Goal: Task Accomplishment & Management: Use online tool/utility

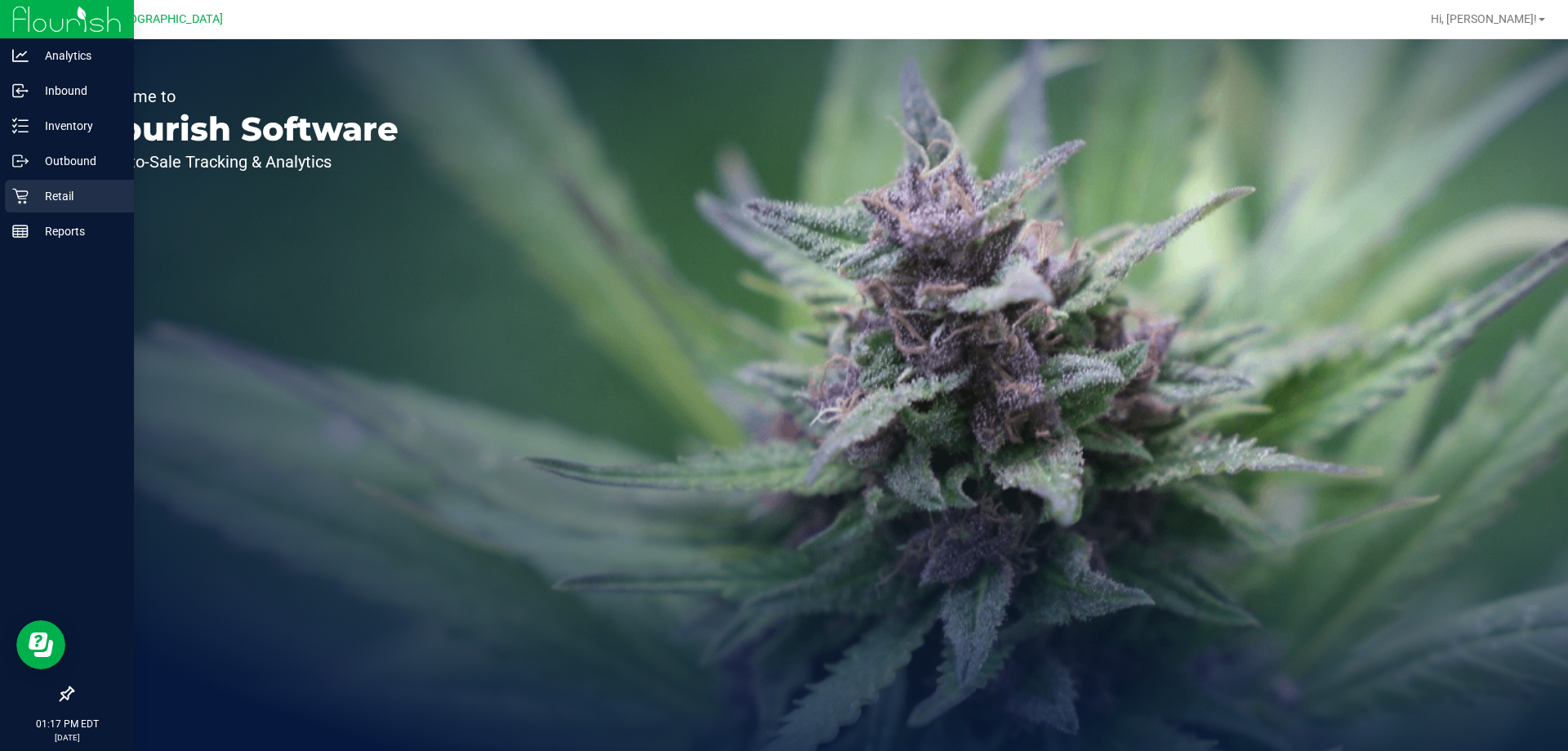
click at [25, 208] on div "Retail" at bounding box center [70, 196] width 129 height 33
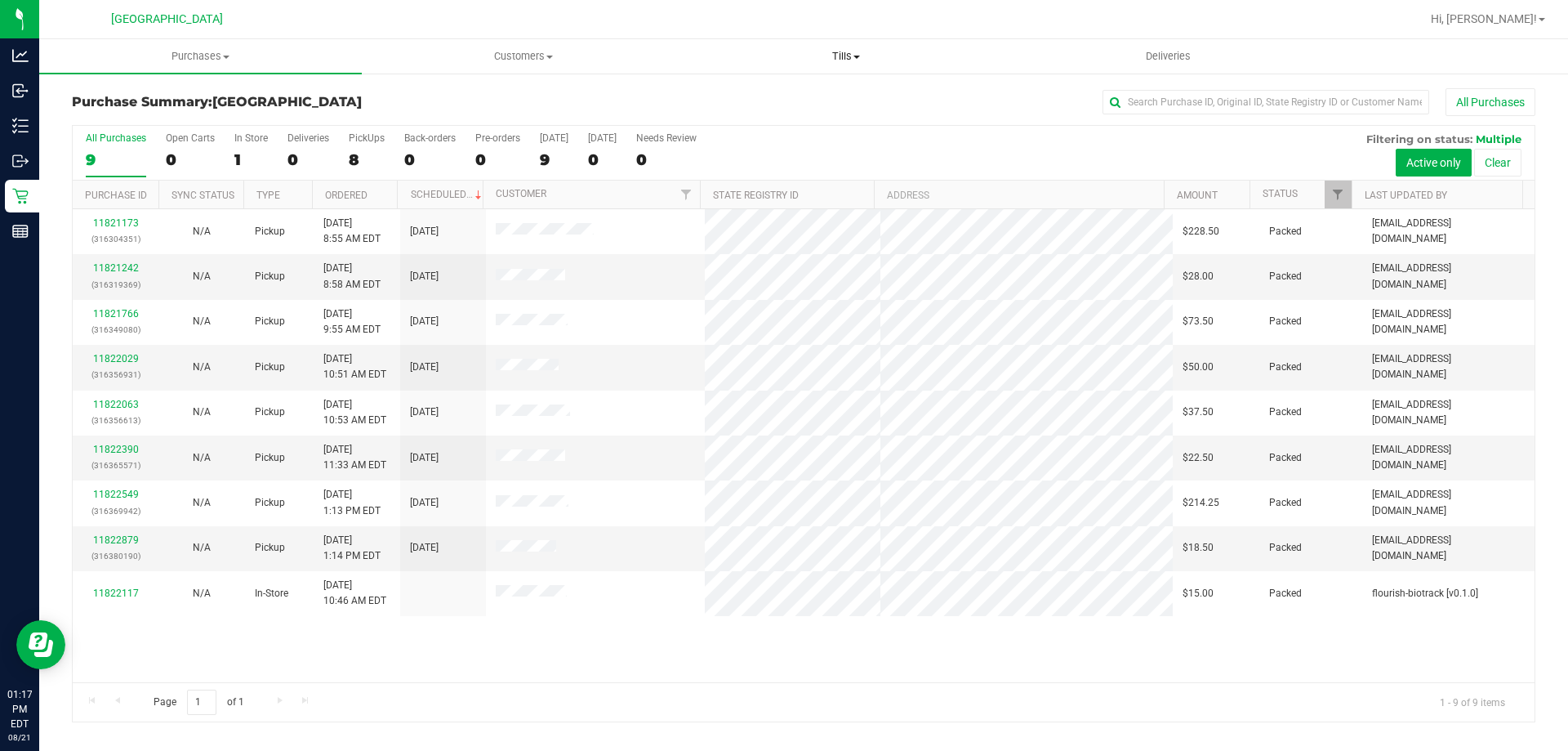
click at [854, 60] on span "Tills" at bounding box center [846, 57] width 321 height 15
click at [770, 92] on span "Manage tills" at bounding box center [739, 98] width 111 height 14
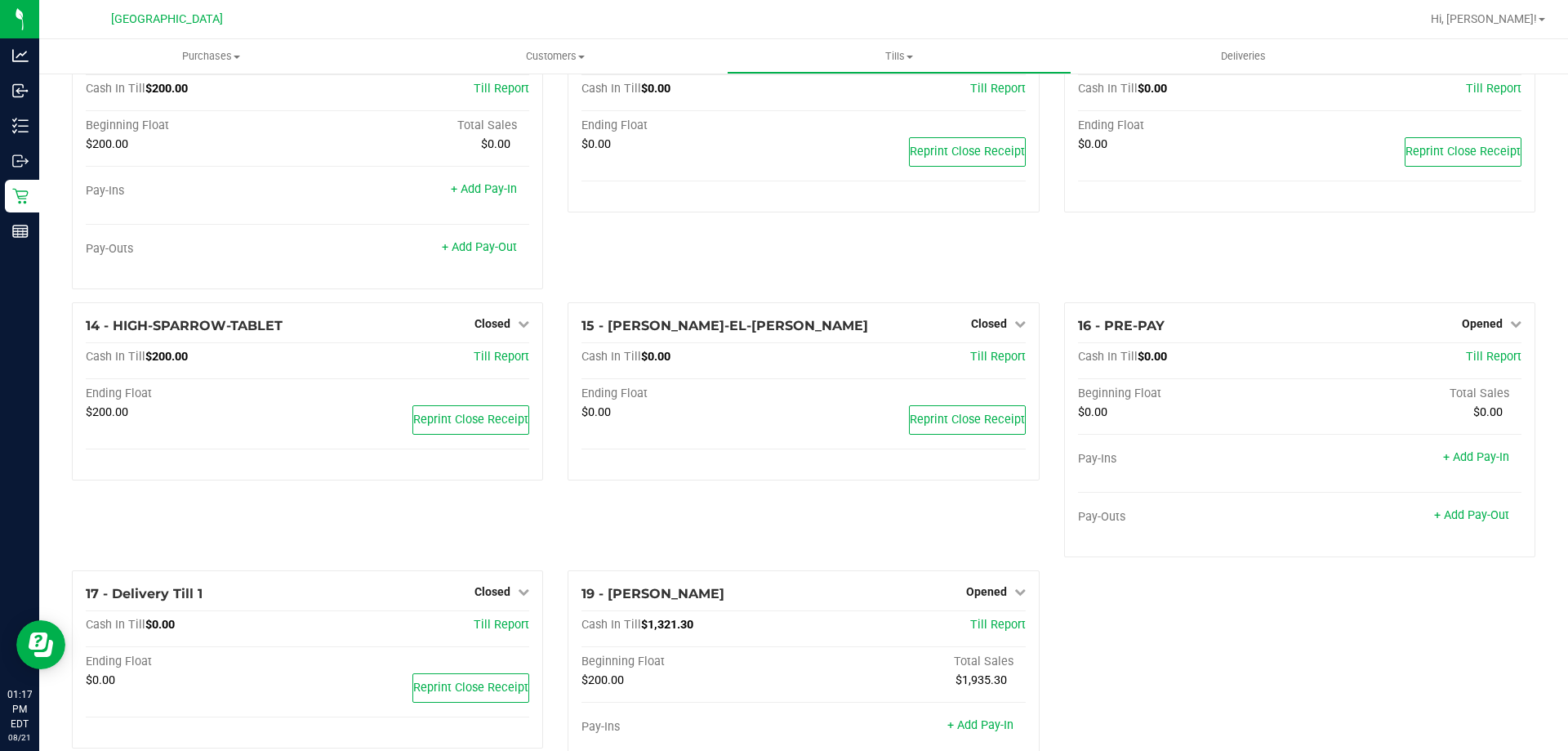
scroll to position [843, 0]
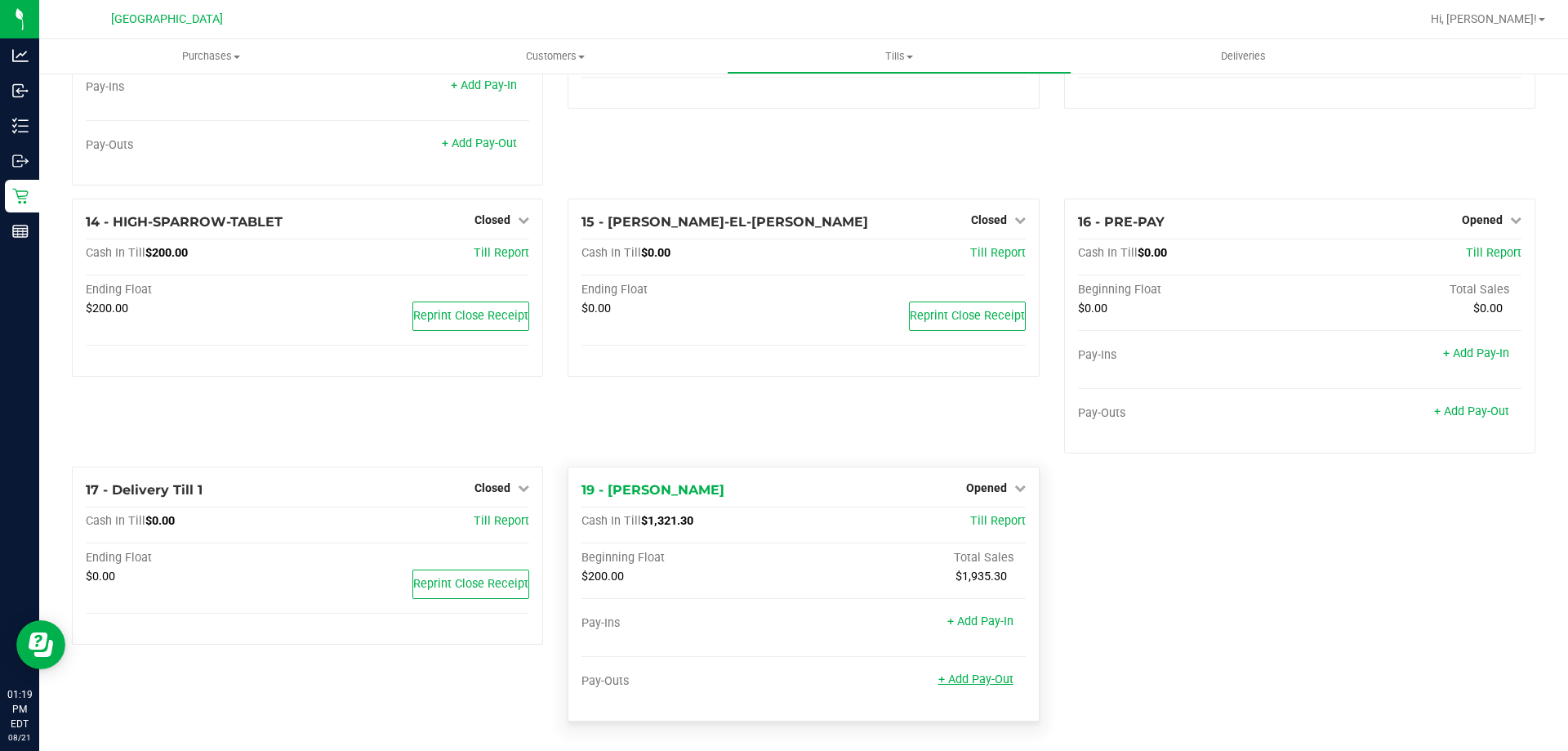
click at [992, 676] on link "+ Add Pay-Out" at bounding box center [976, 679] width 75 height 14
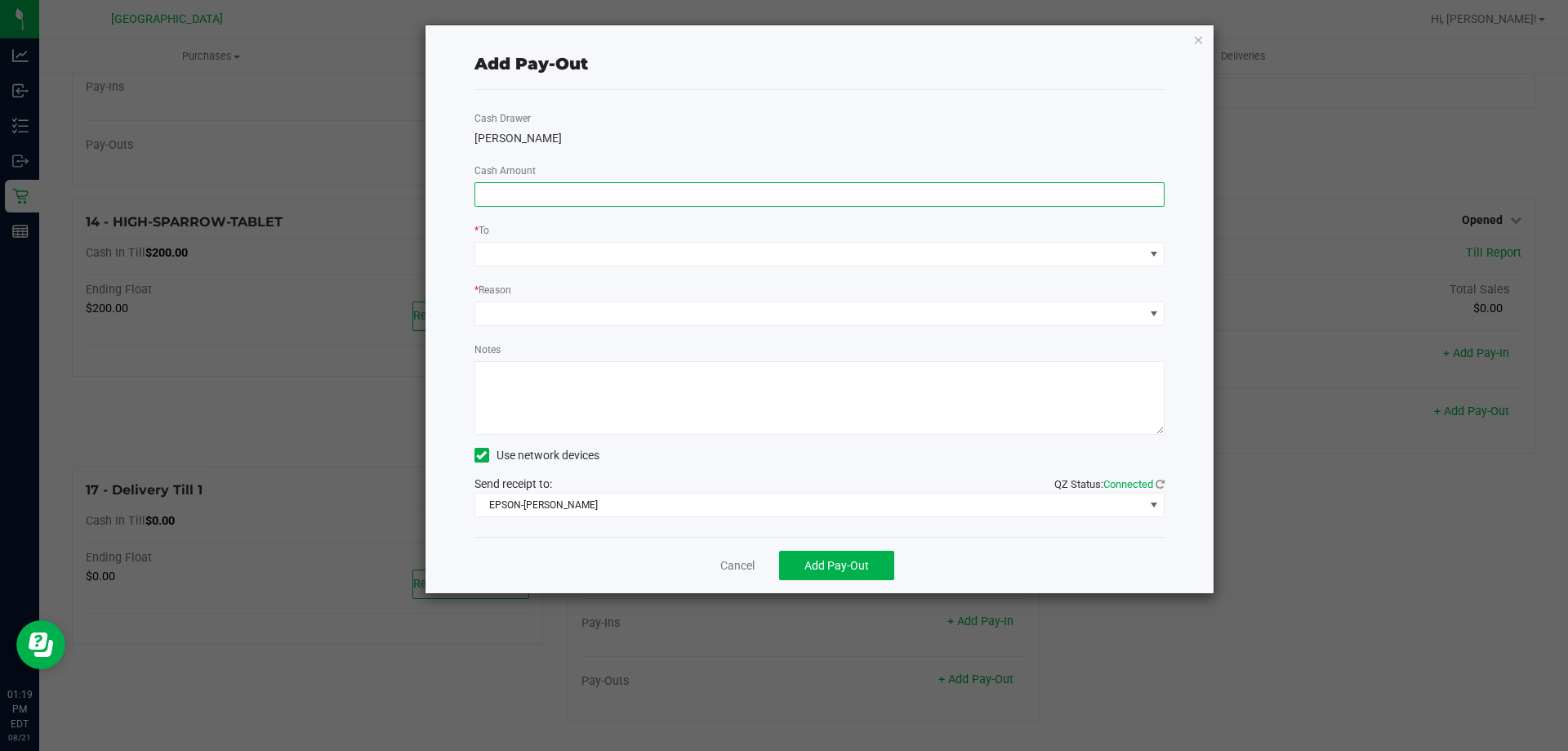
click at [576, 203] on input at bounding box center [820, 194] width 689 height 23
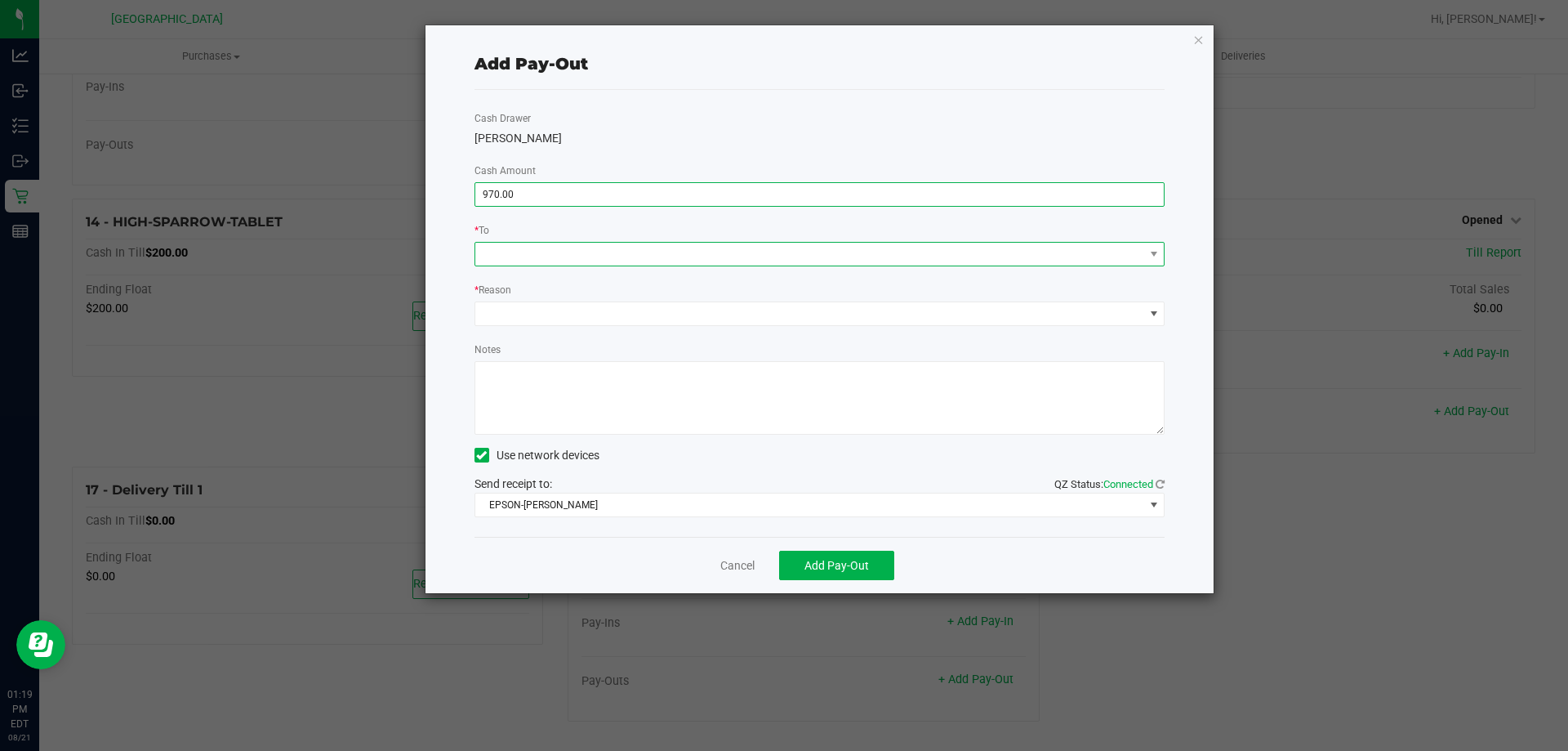
type input "$970.00"
click at [512, 263] on span at bounding box center [810, 254] width 669 height 23
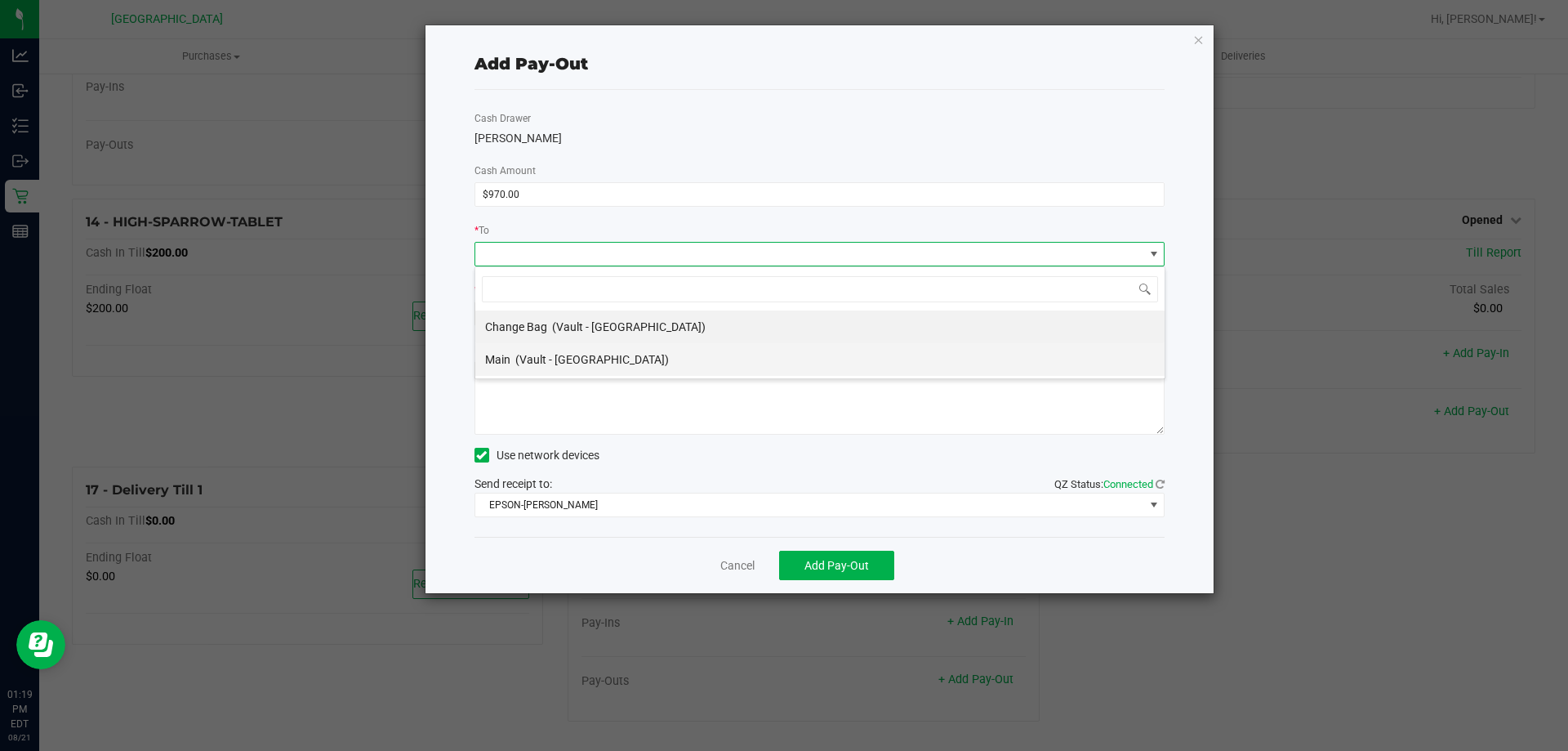
scroll to position [25, 690]
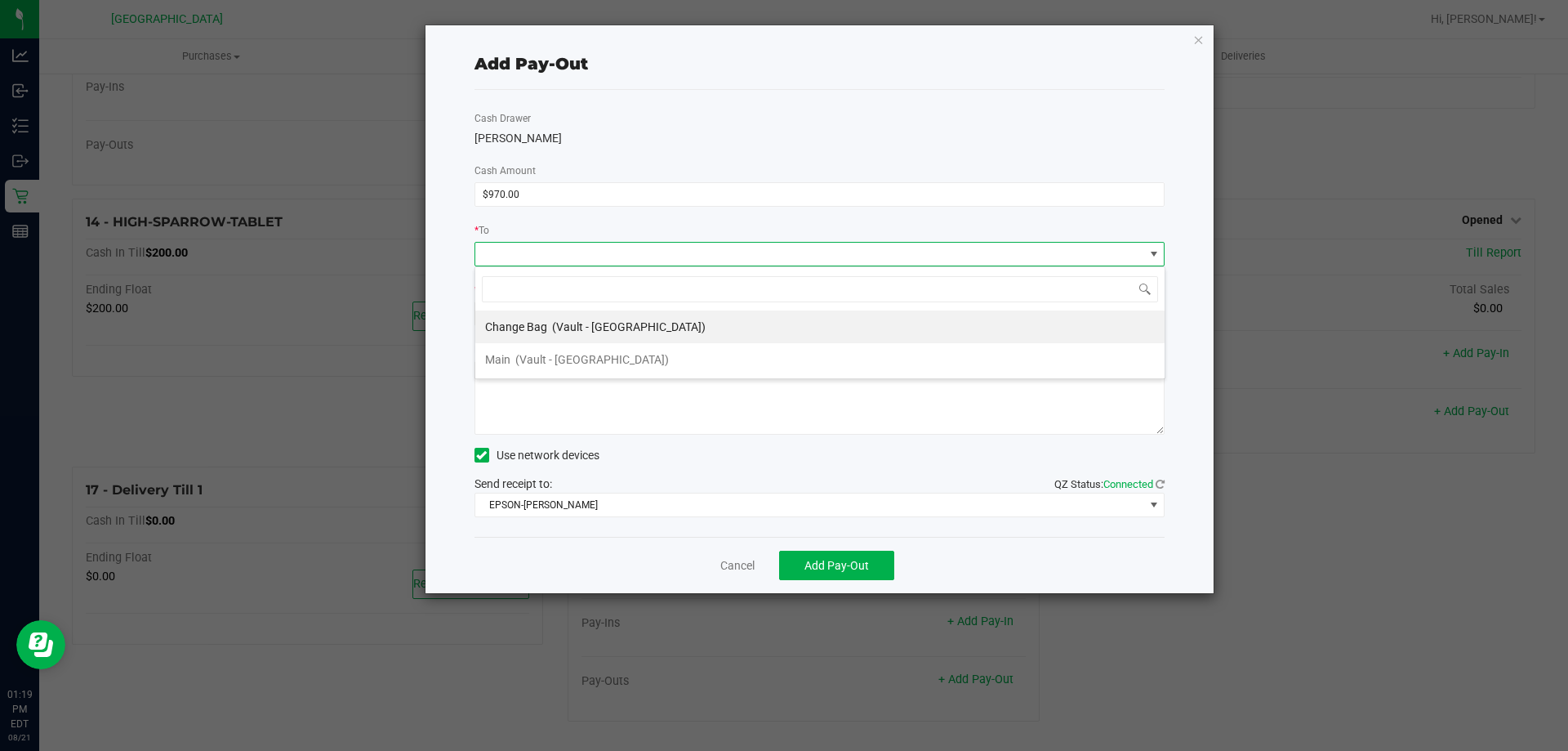
click at [560, 353] on span "(Vault - [GEOGRAPHIC_DATA])" at bounding box center [592, 360] width 154 height 13
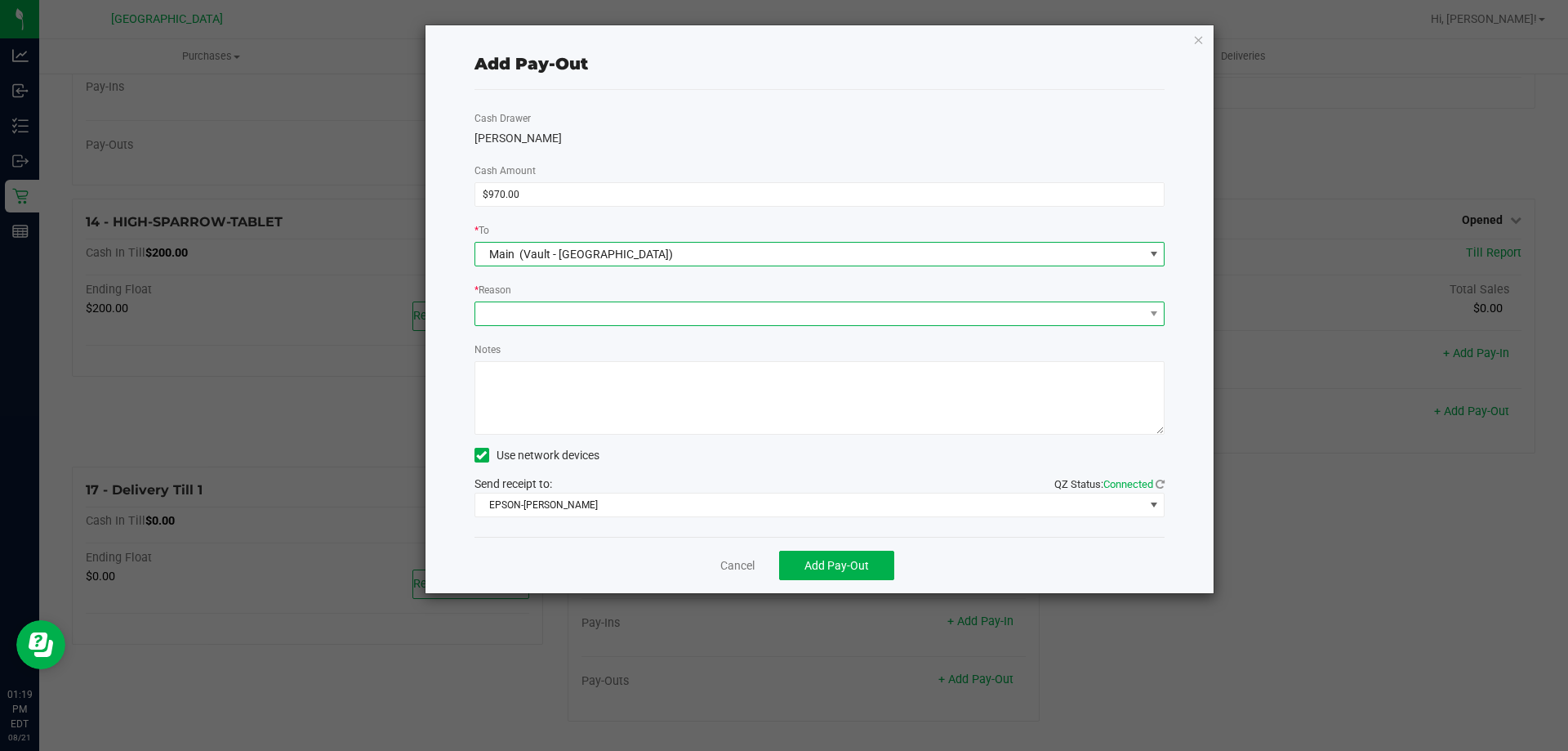
click at [583, 310] on span at bounding box center [810, 314] width 669 height 23
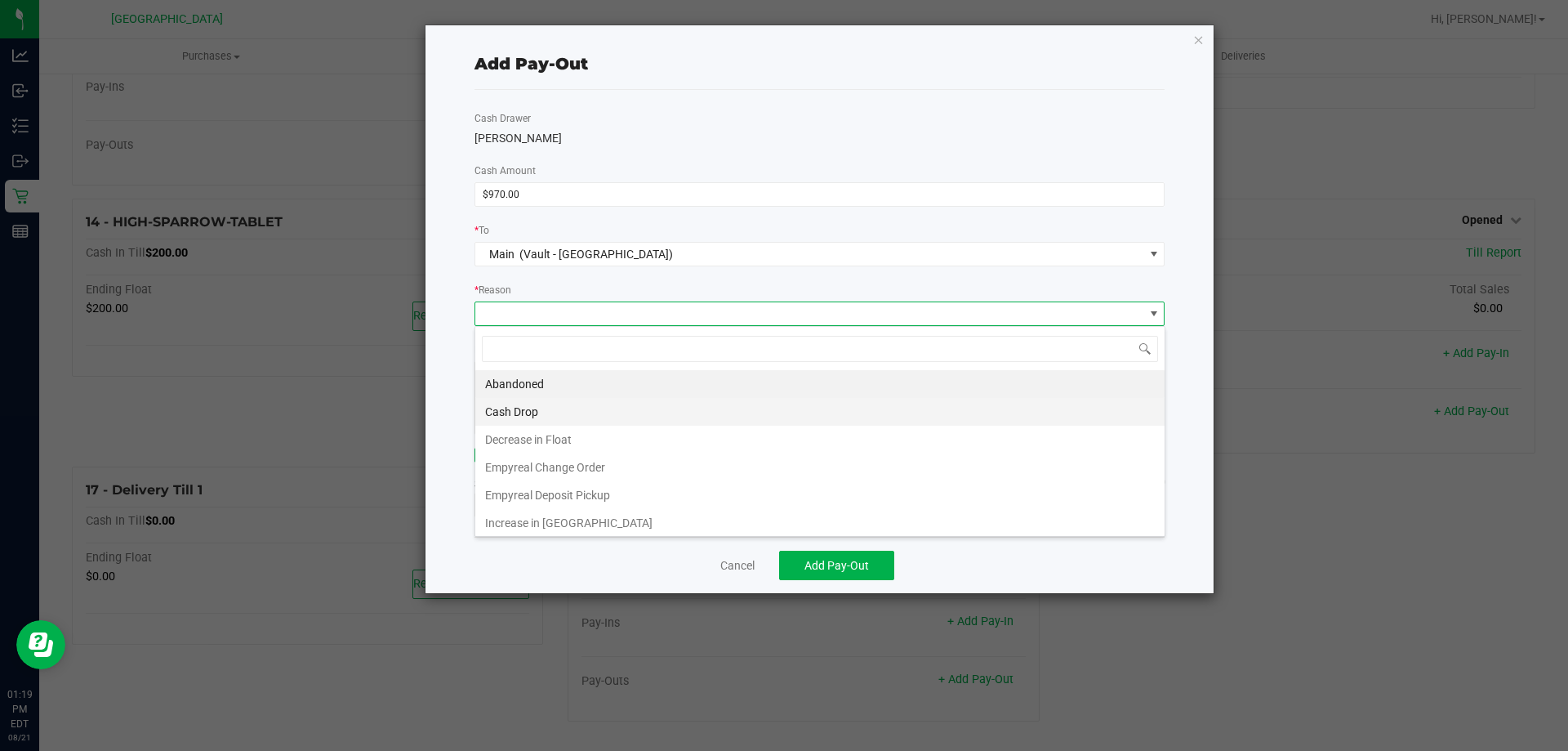
click at [569, 405] on li "Cash Drop" at bounding box center [820, 412] width 689 height 28
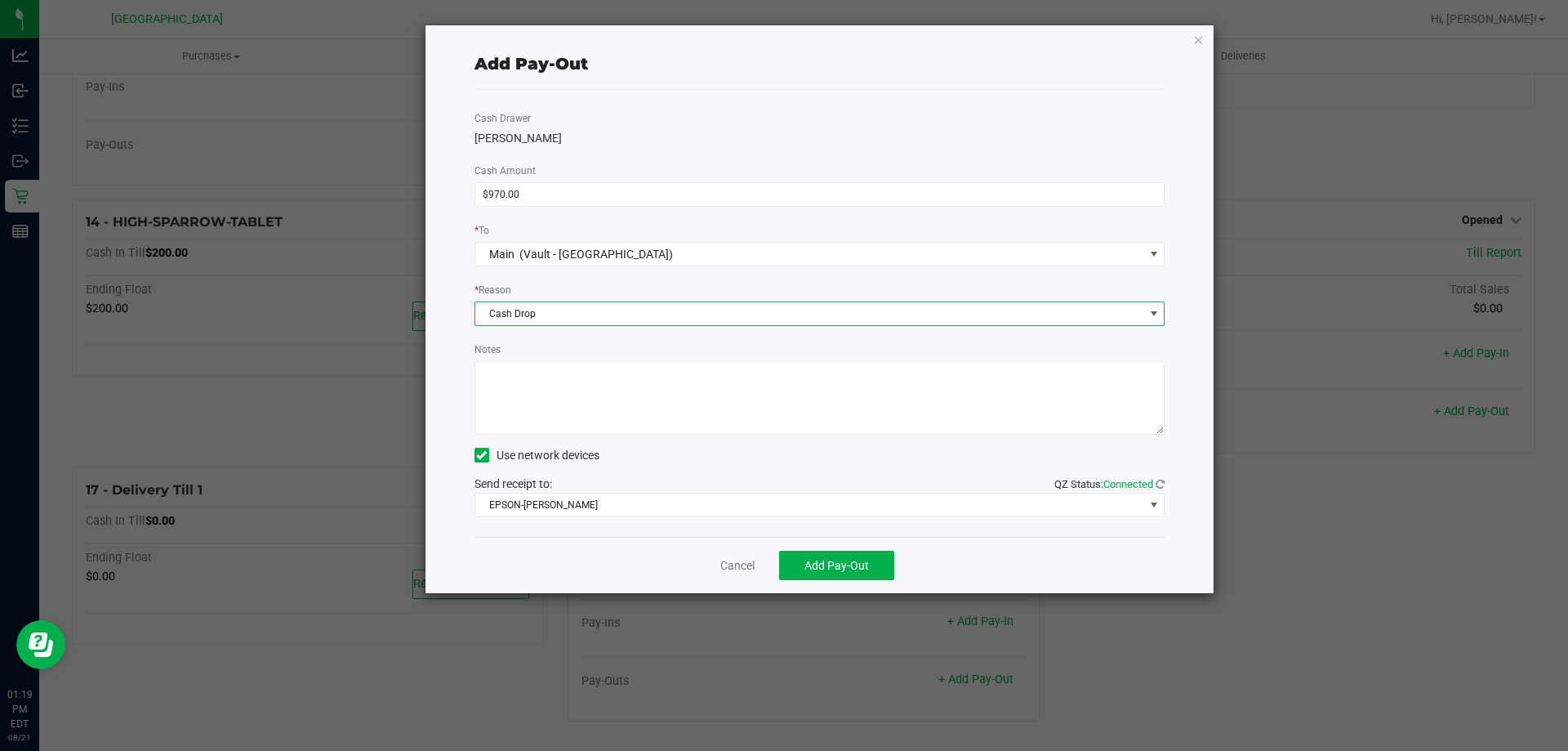
click at [599, 405] on textarea "Notes" at bounding box center [820, 398] width 691 height 74
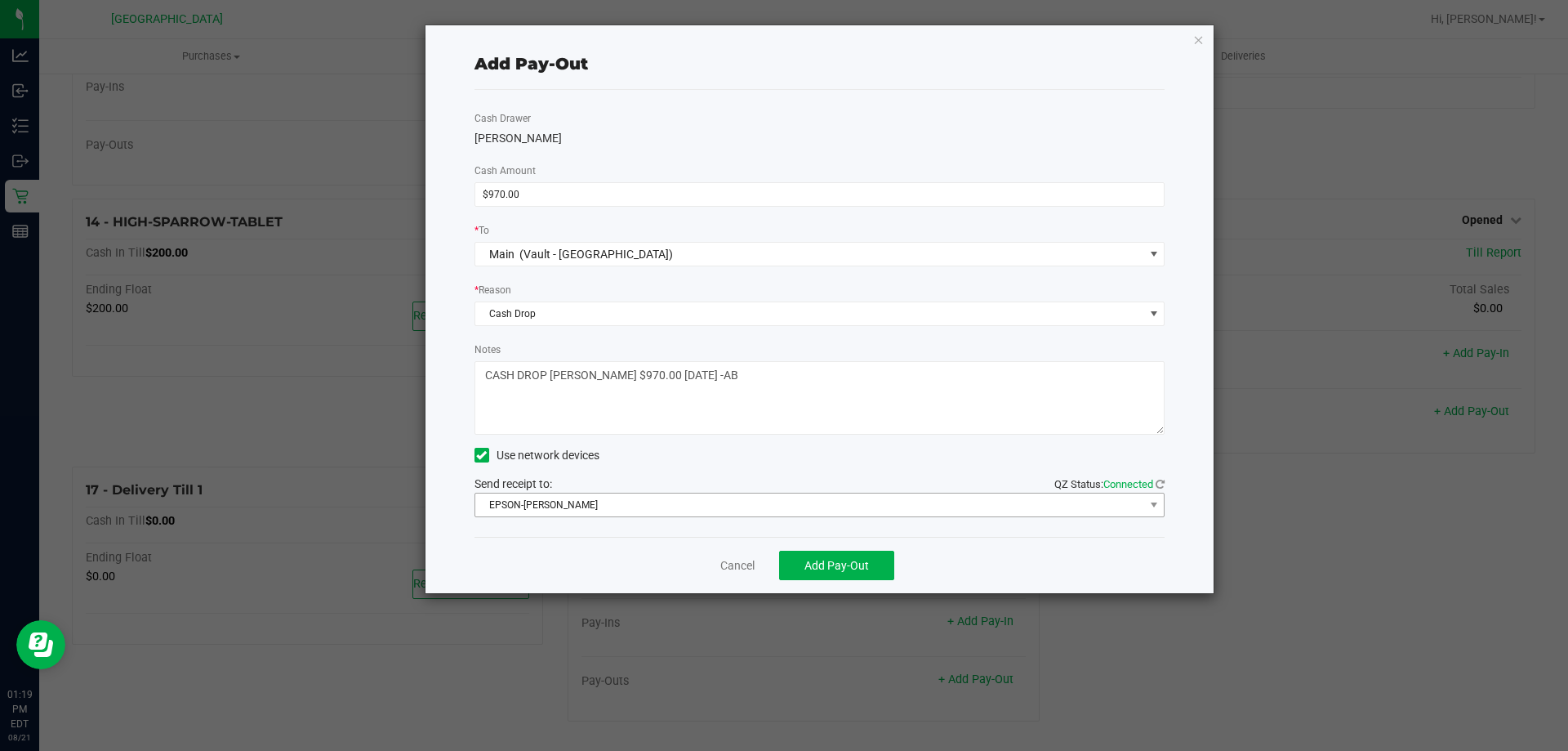
type textarea "CASH DROP [PERSON_NAME] $970.00 [DATE] -AB"
click at [682, 509] on span "EPSON-[PERSON_NAME]" at bounding box center [810, 504] width 669 height 23
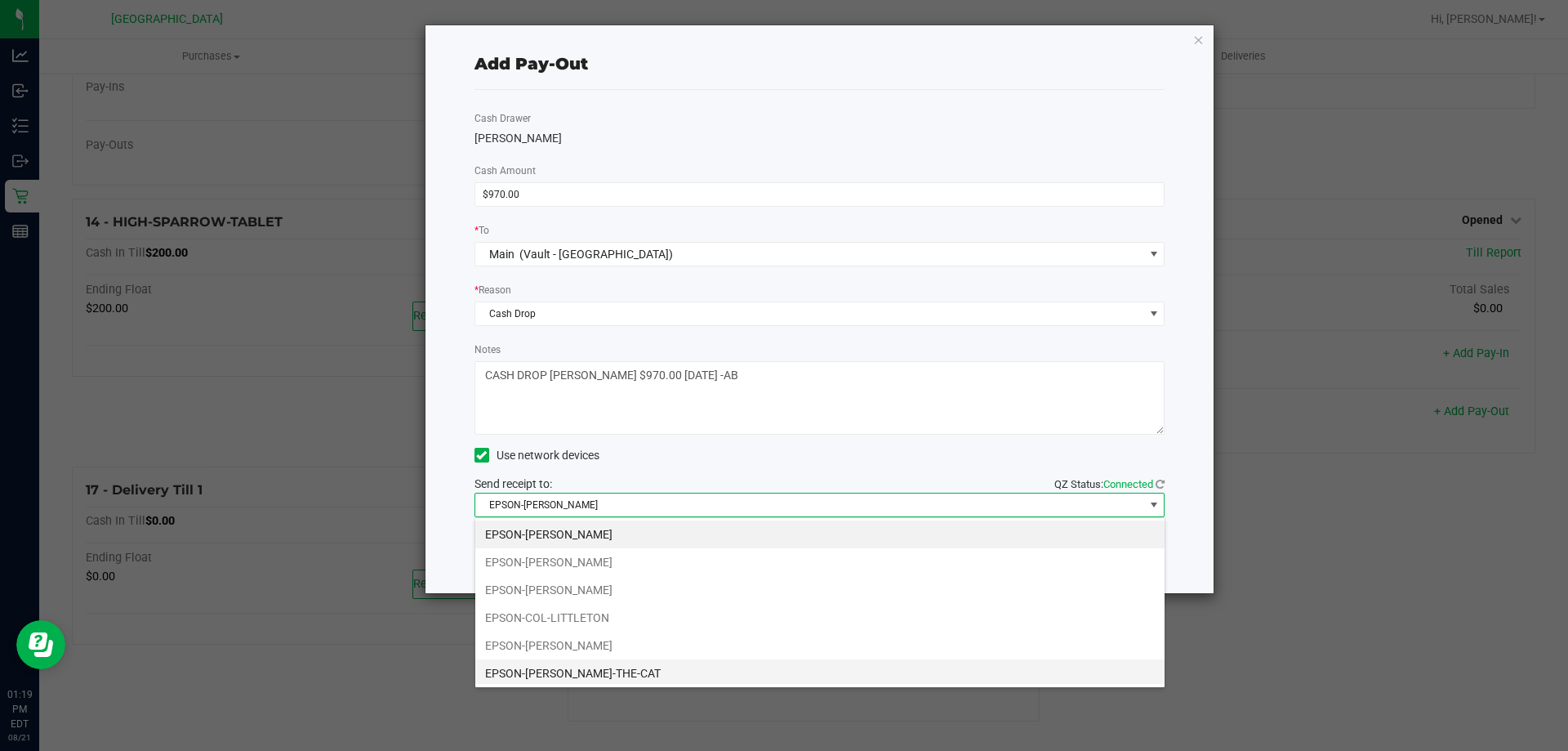
click at [588, 667] on li "EPSON-[PERSON_NAME]-THE-CAT" at bounding box center [820, 673] width 689 height 28
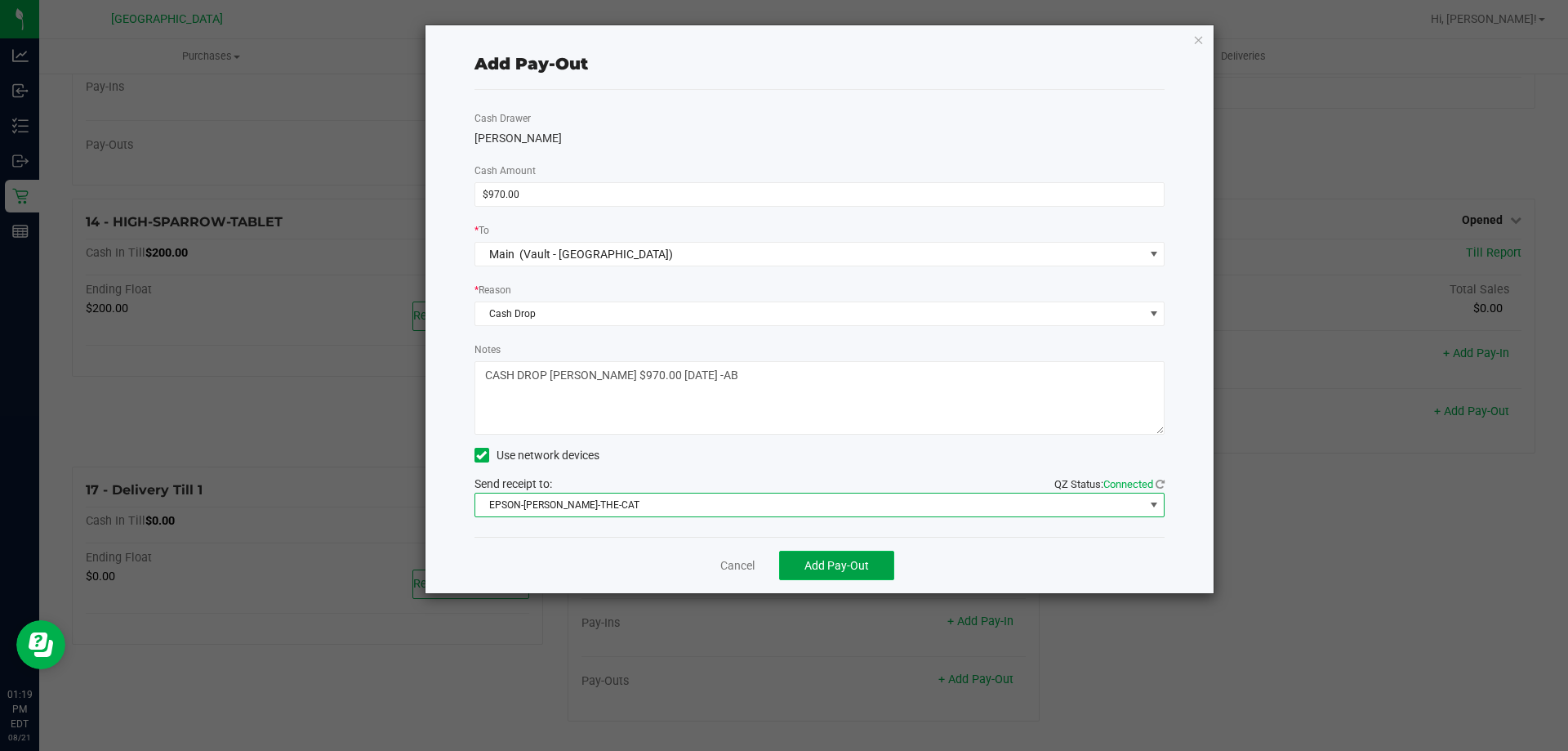
click at [869, 565] on button "Add Pay-Out" at bounding box center [837, 565] width 115 height 29
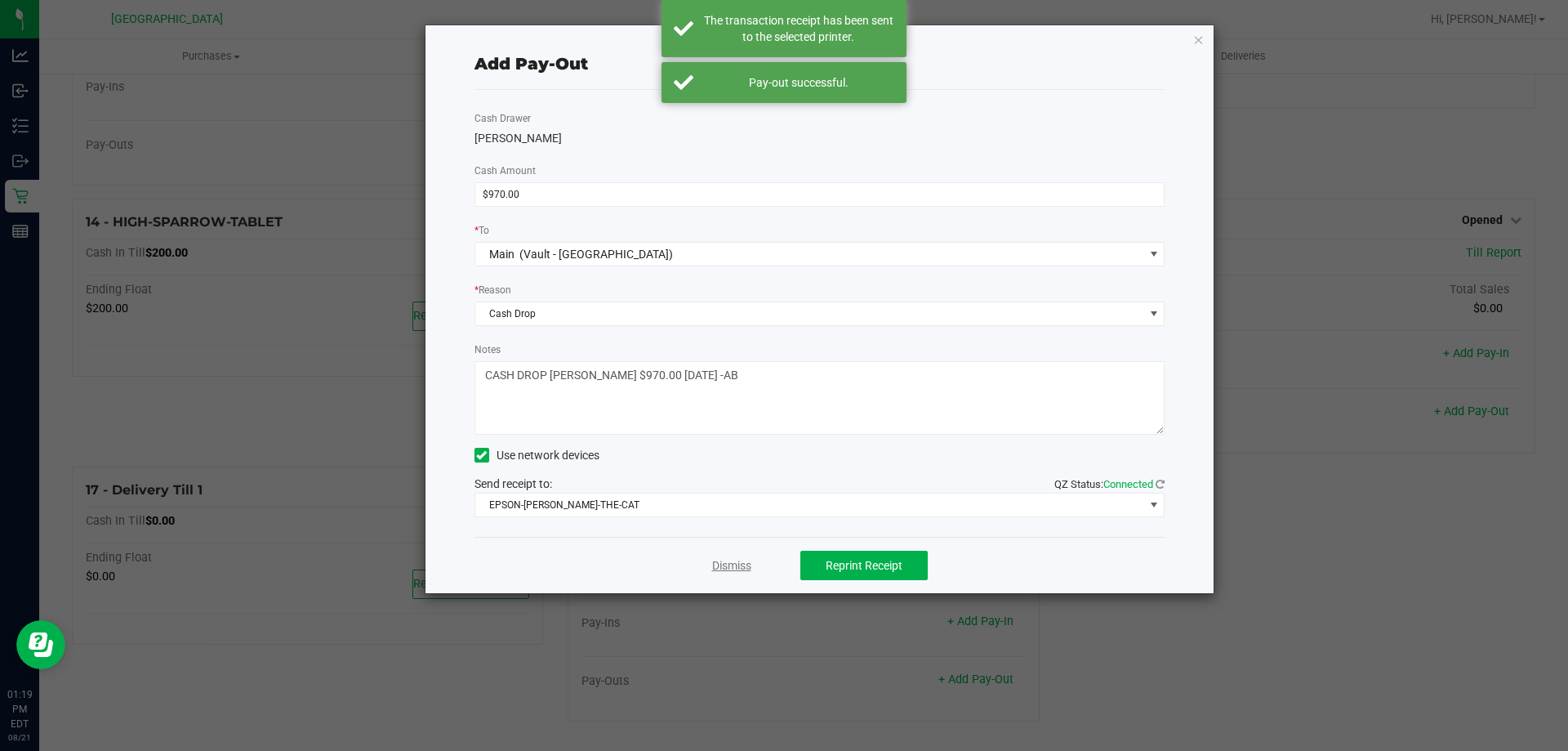
click at [733, 565] on link "Dismiss" at bounding box center [732, 565] width 39 height 17
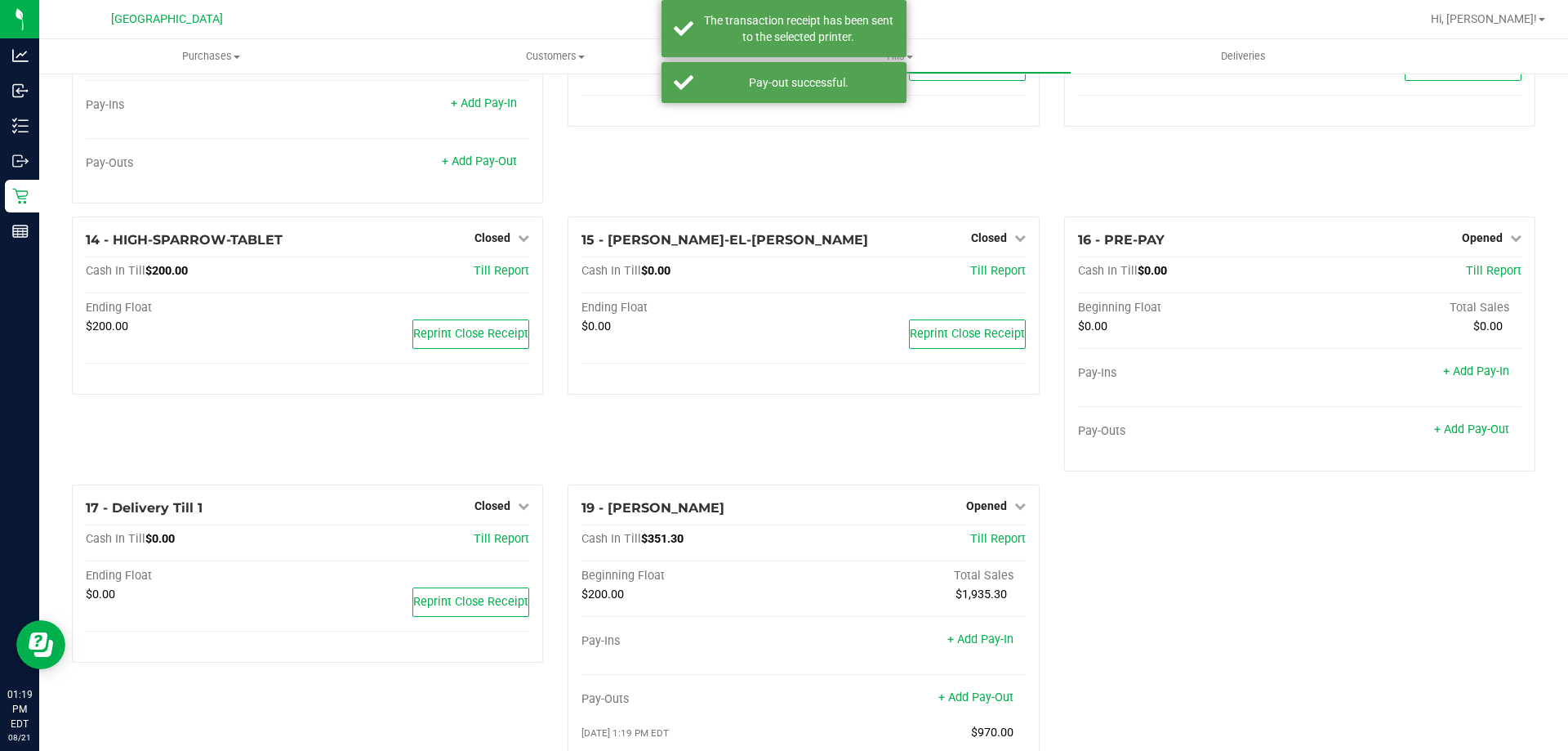
scroll to position [866, 0]
